Goal: Task Accomplishment & Management: Complete application form

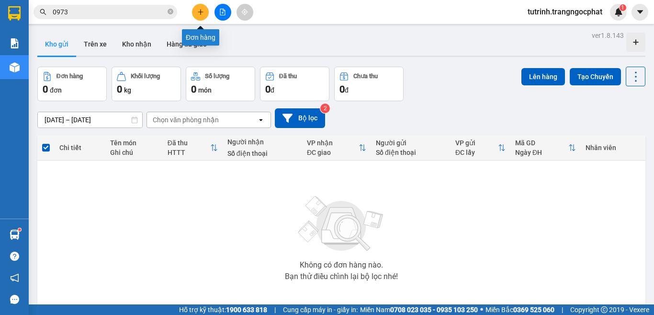
click at [206, 9] on button at bounding box center [200, 12] width 17 height 17
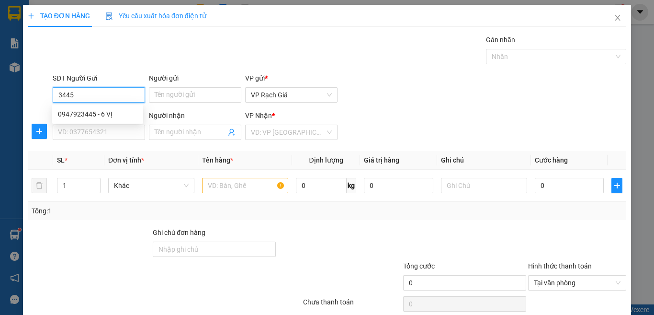
click at [111, 114] on div "0947923445 - 6 VỊ" at bounding box center [98, 114] width 80 height 11
type input "0947923445"
type input "6 VỊ"
type input "0987877799"
type input "TUẤN MẠNH"
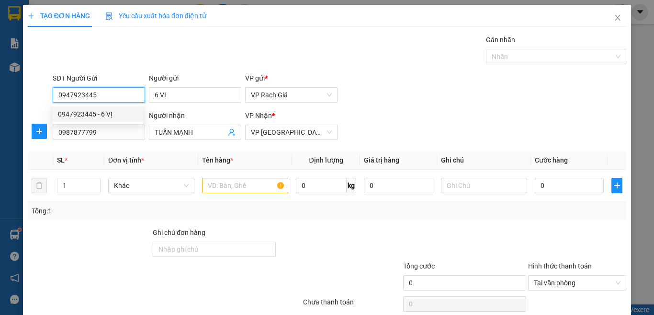
type input "20.000"
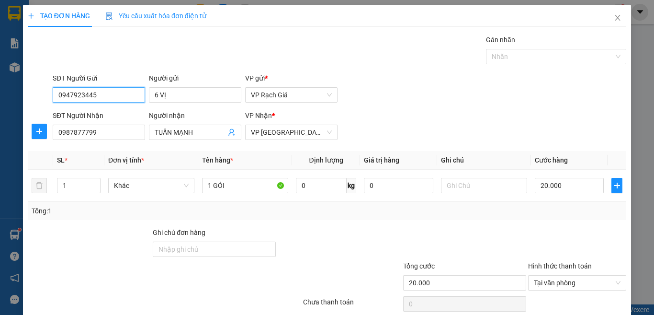
type input "0947923445"
drag, startPoint x: 93, startPoint y: 140, endPoint x: 0, endPoint y: 133, distance: 93.2
click at [0, 133] on div "TẠO ĐƠN HÀNG Yêu cầu xuất hóa đơn điện tử Transit Pickup Surcharge Ids Transit …" at bounding box center [327, 157] width 654 height 315
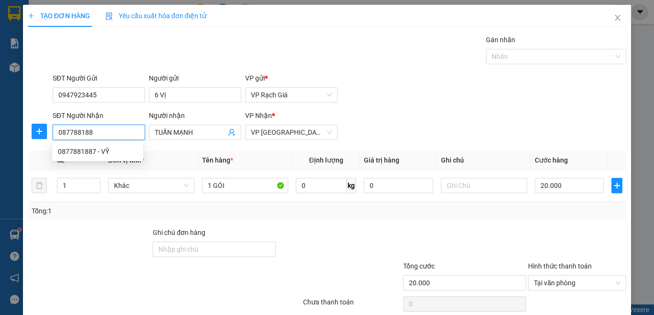
type input "0877881887"
click at [77, 152] on div "0877881887 - VỸ" at bounding box center [98, 151] width 80 height 11
type input "VỸ"
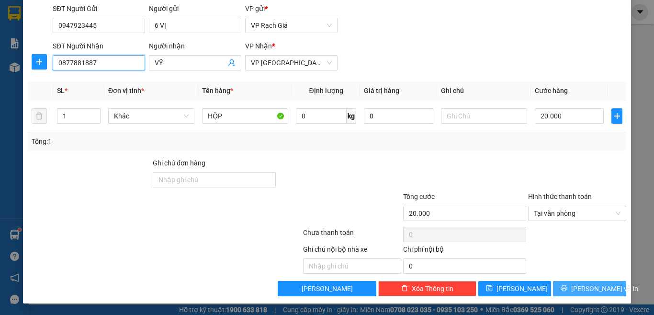
type input "0877881887"
click at [584, 290] on span "[PERSON_NAME] và In" at bounding box center [604, 288] width 67 height 11
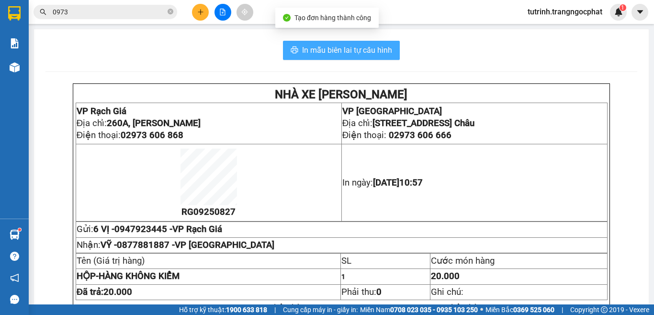
click at [370, 54] on span "In mẫu biên lai tự cấu hình" at bounding box center [347, 50] width 90 height 12
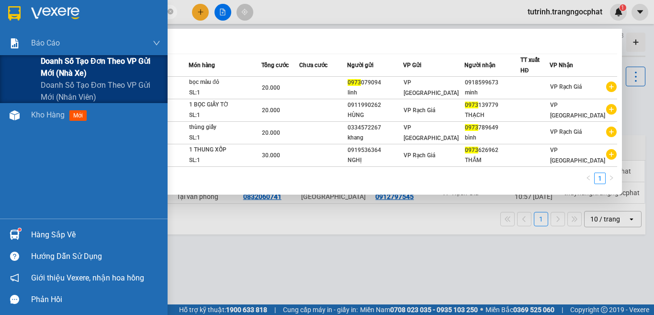
drag, startPoint x: 136, startPoint y: 13, endPoint x: 0, endPoint y: 60, distance: 143.5
click at [0, 60] on section "Kết quả tìm kiếm ( 4 ) Bộ lọc Mã ĐH Trạng thái Món hàng Tổng cước Chưa cước Ngư…" at bounding box center [327, 157] width 654 height 315
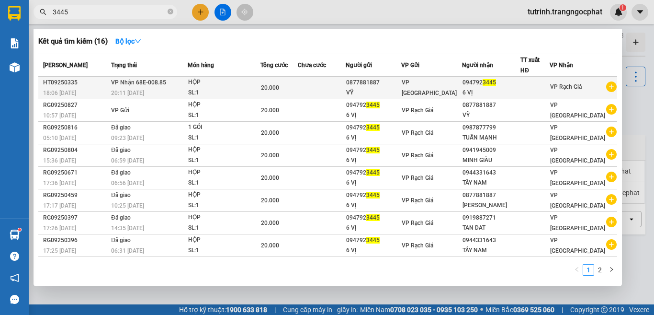
type input "3445"
click at [345, 86] on td at bounding box center [321, 88] width 47 height 23
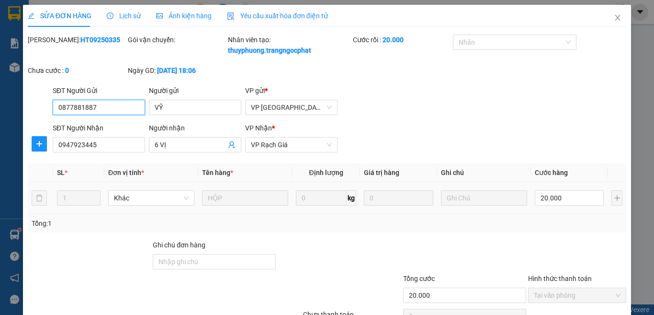
type input "0877881887"
type input "VỸ"
type input "0947923445"
type input "6 VỊ"
type input "20.000"
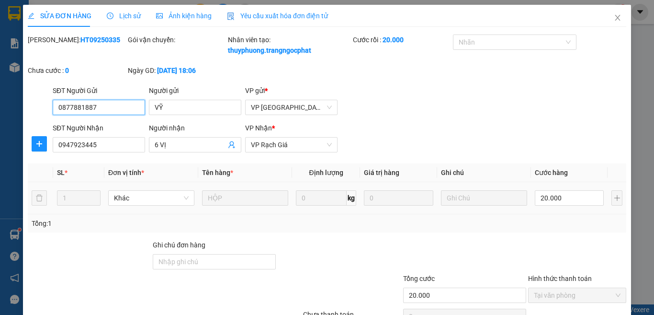
scroll to position [82, 0]
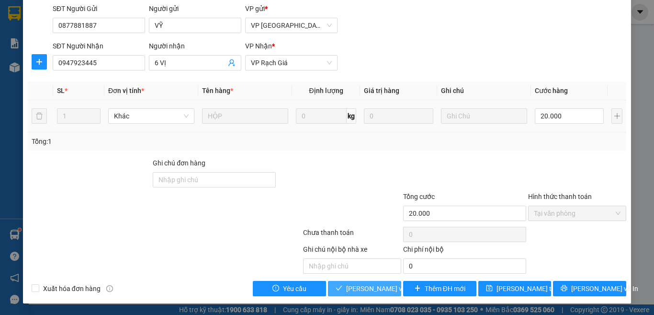
click at [346, 287] on span "[PERSON_NAME] và Giao hàng" at bounding box center [392, 288] width 92 height 11
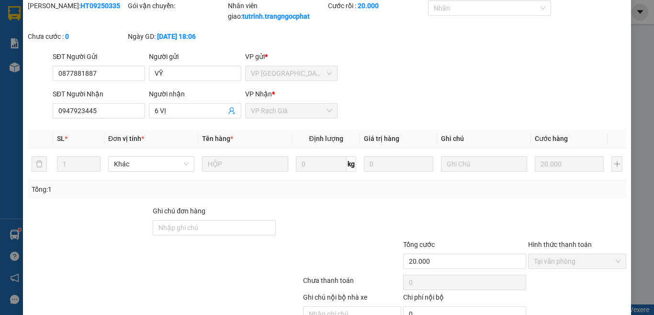
scroll to position [0, 0]
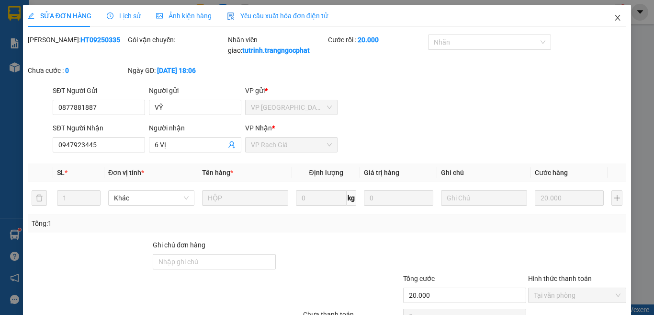
click at [607, 14] on span "Close" at bounding box center [617, 18] width 27 height 27
